Goal: Manage account settings: Check status

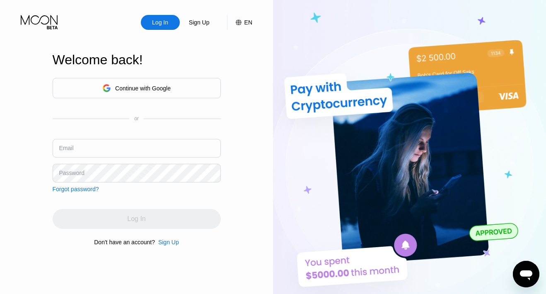
click at [71, 150] on div "Email" at bounding box center [66, 148] width 15 height 7
paste input "[EMAIL_ADDRESS][DOMAIN_NAME]"
type input "[EMAIL_ADDRESS][DOMAIN_NAME]"
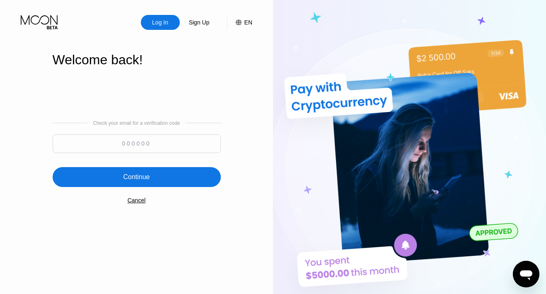
click at [157, 140] on input at bounding box center [137, 143] width 168 height 19
type input "888157"
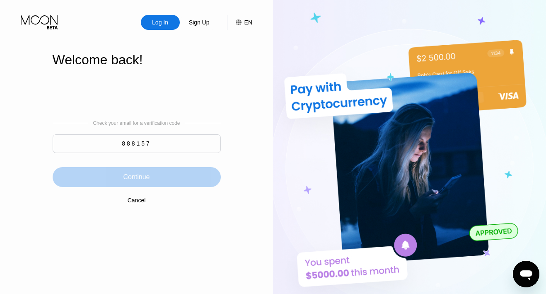
click at [142, 176] on div "Continue" at bounding box center [136, 177] width 27 height 8
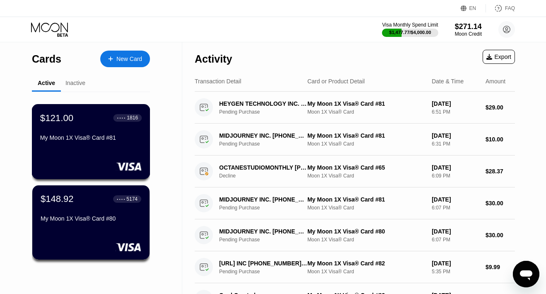
click at [72, 140] on div "My Moon 1X Visa® Card #81" at bounding box center [91, 137] width 102 height 7
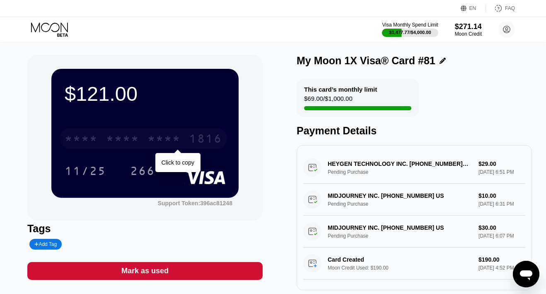
click at [143, 138] on div "* * * * * * * * * * * * 1816" at bounding box center [143, 138] width 167 height 21
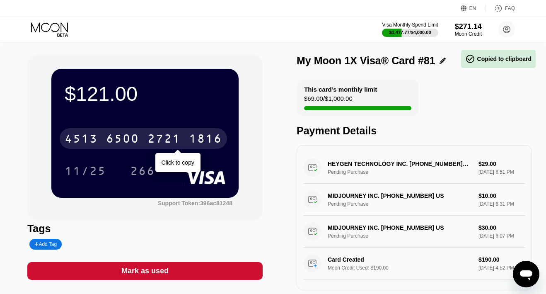
click at [143, 138] on div "4513 6500 2721 1816" at bounding box center [143, 138] width 167 height 21
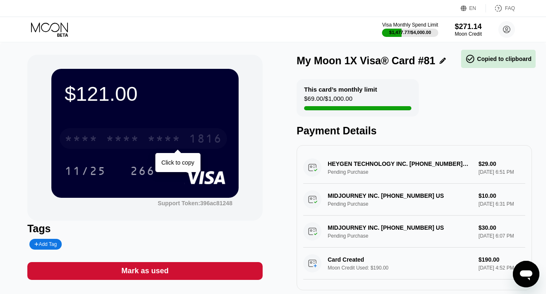
click at [143, 138] on div "* * * * * * * * * * * * 1816" at bounding box center [143, 138] width 167 height 21
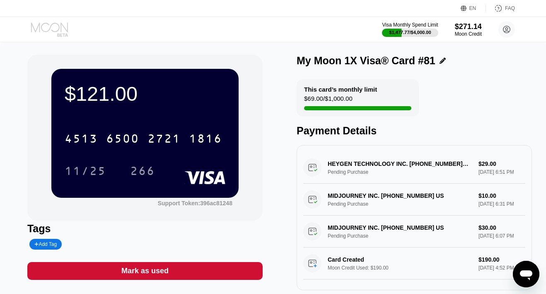
click at [38, 28] on icon at bounding box center [50, 29] width 39 height 15
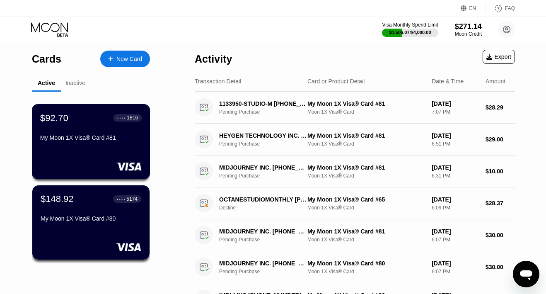
click at [98, 130] on div "$92.70 ● ● ● ● 1816 My Moon 1X Visa® Card #81" at bounding box center [91, 128] width 102 height 32
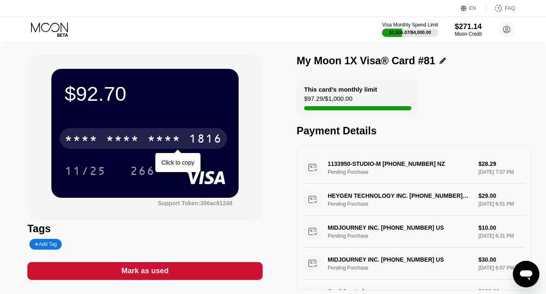
click at [111, 137] on div "* * * *" at bounding box center [122, 139] width 33 height 13
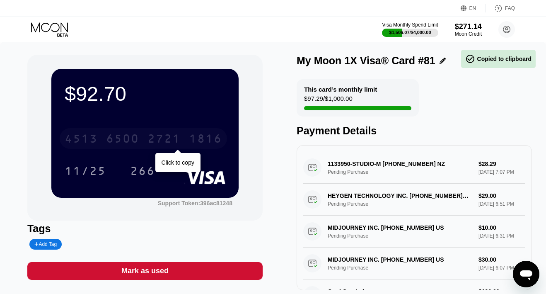
click at [111, 139] on div "6500" at bounding box center [122, 139] width 33 height 13
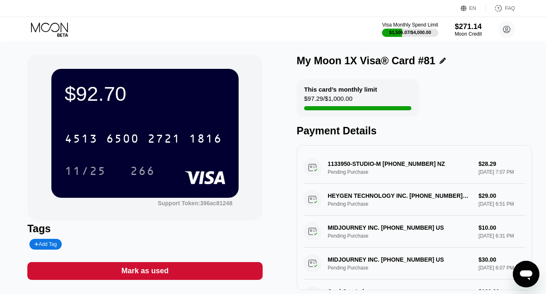
click at [50, 23] on icon at bounding box center [50, 29] width 39 height 15
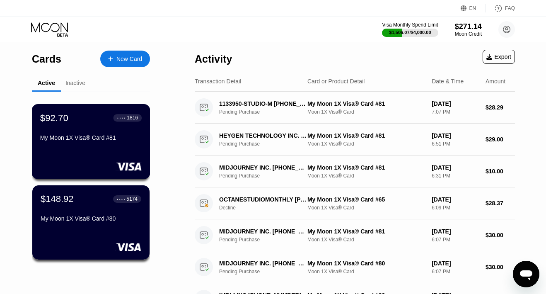
click at [81, 137] on div "My Moon 1X Visa® Card #81" at bounding box center [91, 137] width 102 height 7
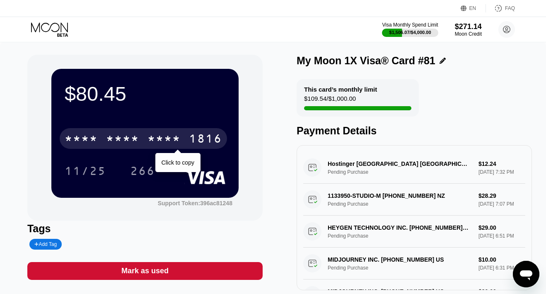
click at [137, 136] on div "* * * *" at bounding box center [122, 139] width 33 height 13
click at [128, 141] on div "6500" at bounding box center [122, 139] width 33 height 13
click at [128, 141] on div "* * * *" at bounding box center [122, 139] width 33 height 13
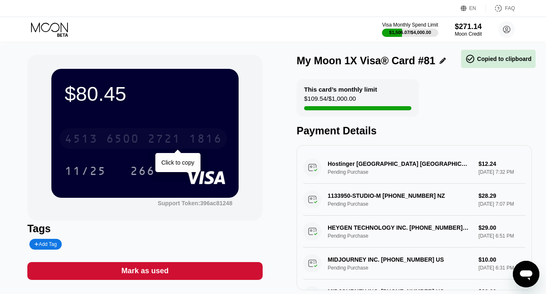
click at [128, 141] on div "6500" at bounding box center [122, 139] width 33 height 13
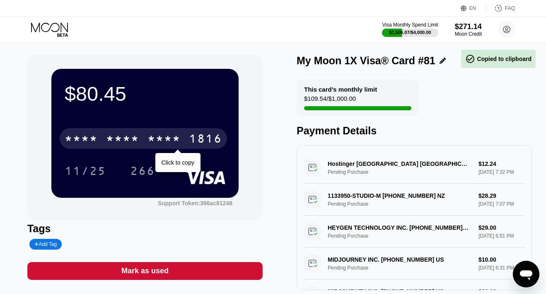
click at [128, 141] on div "* * * *" at bounding box center [122, 139] width 33 height 13
click at [127, 141] on div "6500" at bounding box center [122, 139] width 33 height 13
click at [95, 138] on div "* * * *" at bounding box center [81, 139] width 33 height 13
click at [95, 138] on div "4513" at bounding box center [81, 139] width 33 height 13
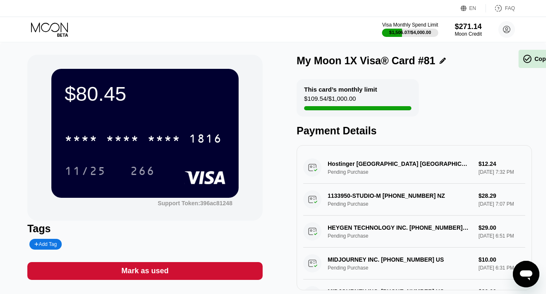
click at [60, 34] on icon at bounding box center [50, 29] width 39 height 15
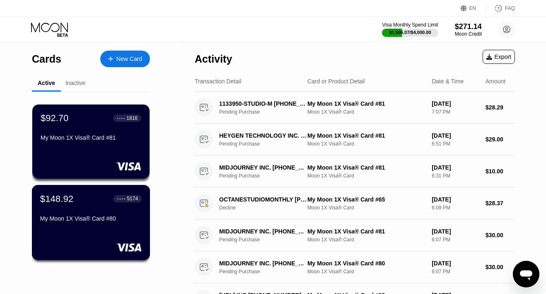
click at [98, 204] on div "$148.92 ● ● ● ● 5174" at bounding box center [91, 198] width 102 height 11
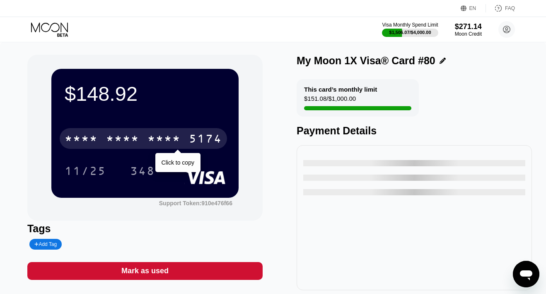
click at [110, 137] on div "* * * *" at bounding box center [122, 139] width 33 height 13
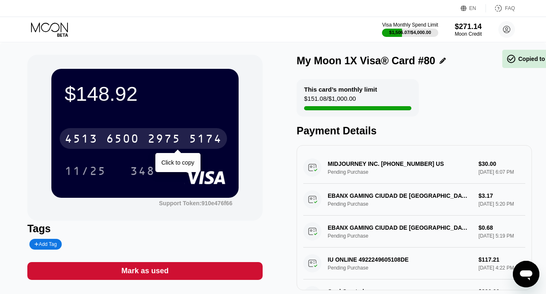
click at [110, 137] on div "6500" at bounding box center [122, 139] width 33 height 13
click at [110, 137] on div "* * * *" at bounding box center [122, 139] width 33 height 13
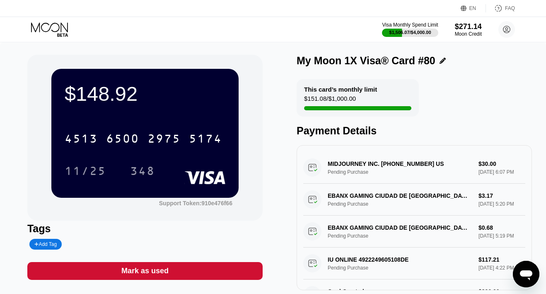
click at [46, 18] on div "Visa Monthly Spend Limit $1,506.07 / $4,000.00 $271.14 Moon Credit danielmmrt@p…" at bounding box center [273, 29] width 546 height 25
click at [46, 25] on icon at bounding box center [50, 29] width 39 height 15
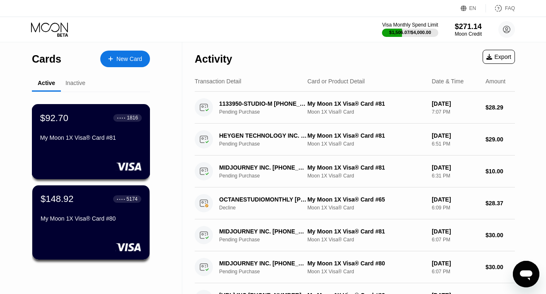
click at [95, 133] on div "$92.70 ● ● ● ● 1816 My Moon 1X Visa® Card #81" at bounding box center [91, 128] width 102 height 32
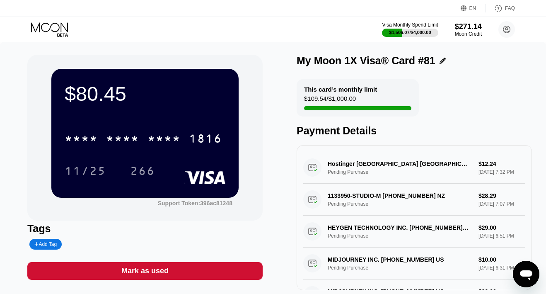
click at [52, 32] on icon at bounding box center [50, 29] width 39 height 15
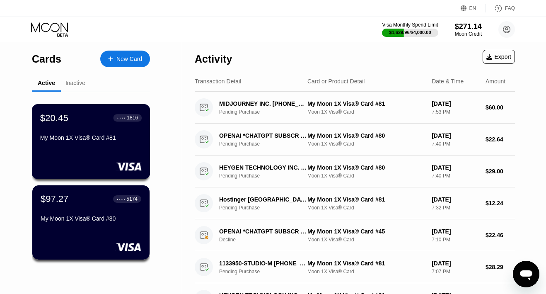
click at [58, 136] on div "My Moon 1X Visa® Card #81" at bounding box center [91, 137] width 102 height 7
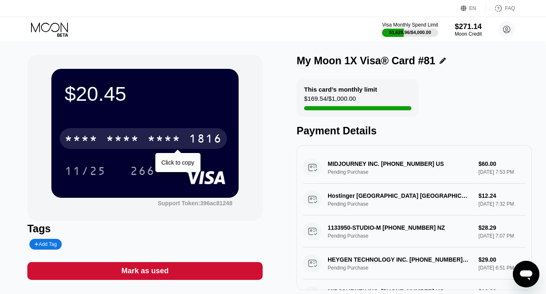
click at [100, 136] on div "* * * * * * * * * * * * 1816" at bounding box center [143, 138] width 167 height 21
click at [110, 136] on div "6500" at bounding box center [122, 139] width 33 height 13
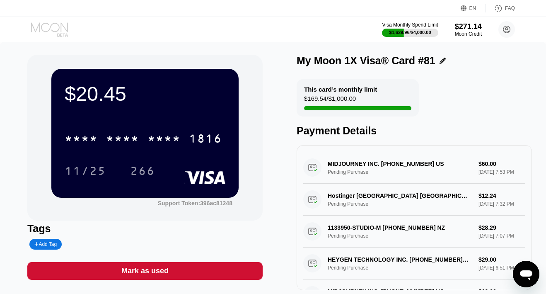
click at [59, 28] on icon at bounding box center [49, 27] width 37 height 10
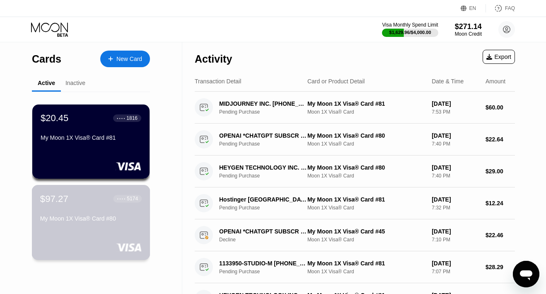
click at [77, 221] on div "My Moon 1X Visa® Card #80" at bounding box center [91, 218] width 102 height 7
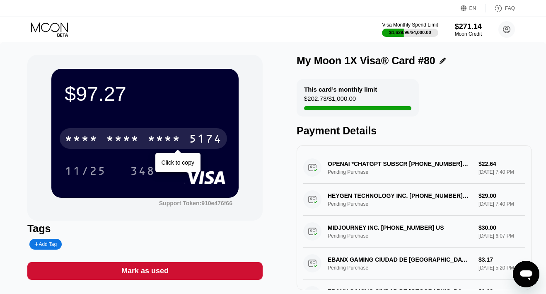
click at [164, 132] on div "* * * * * * * * * * * * 5174" at bounding box center [143, 138] width 167 height 21
click at [164, 132] on div "4513 6500 2975 5174" at bounding box center [143, 138] width 167 height 21
click at [177, 138] on div "* * * *" at bounding box center [164, 139] width 33 height 13
click at [177, 138] on div "2975" at bounding box center [164, 139] width 33 height 13
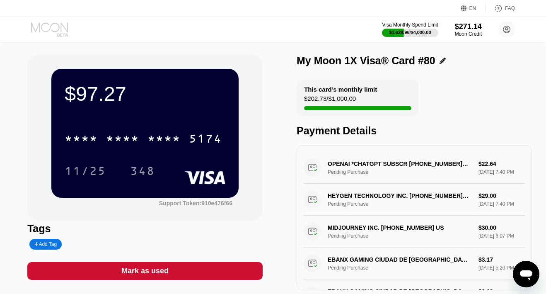
click at [58, 30] on icon at bounding box center [49, 27] width 37 height 10
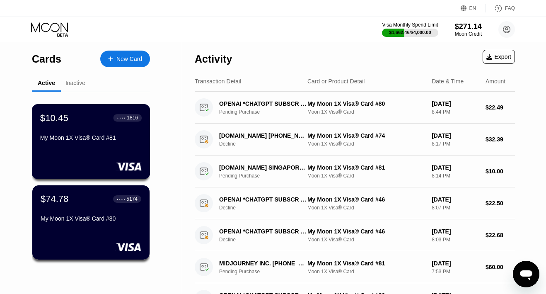
click at [96, 149] on div "$10.45 ● ● ● ● 1816 My Moon 1X Visa® Card #81" at bounding box center [91, 141] width 119 height 75
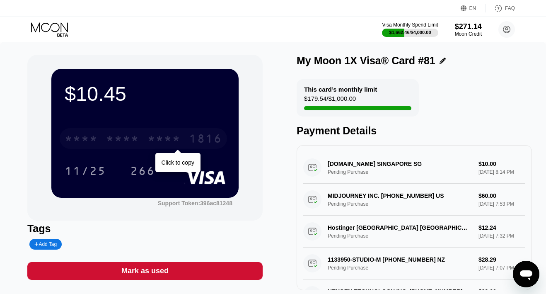
click at [191, 141] on div "1816" at bounding box center [205, 139] width 33 height 13
click at [186, 140] on div "[CREDIT_CARD_NUMBER]" at bounding box center [143, 138] width 167 height 21
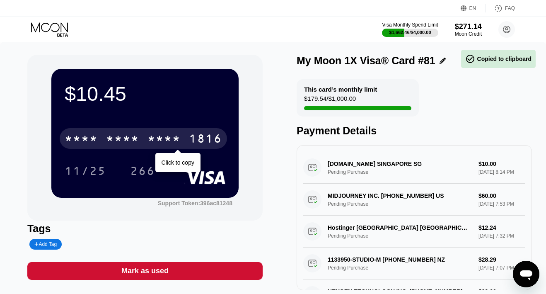
click at [186, 140] on div "* * * * * * * * * * * * 1816" at bounding box center [143, 138] width 167 height 21
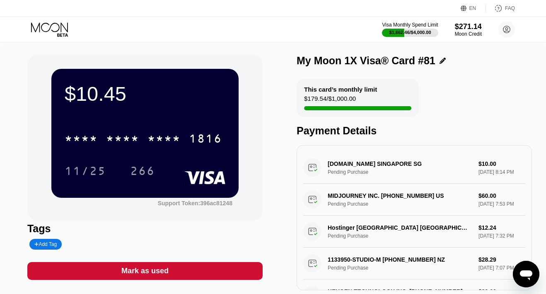
click at [58, 26] on icon at bounding box center [50, 29] width 39 height 15
